Goal: Browse casually

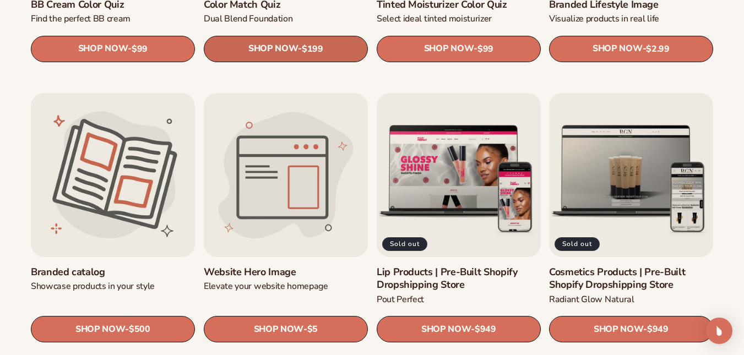
scroll to position [1098, 0]
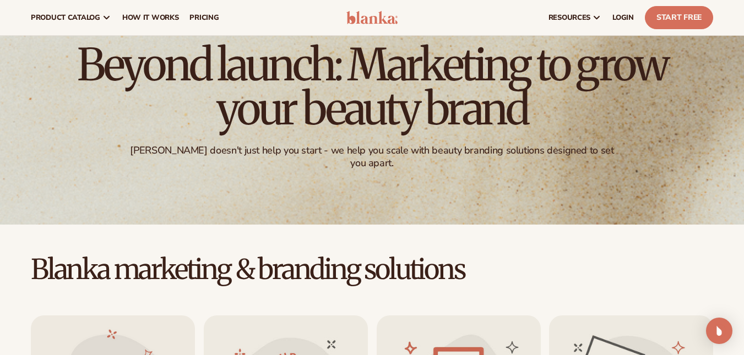
scroll to position [64, 0]
